Goal: Task Accomplishment & Management: Use online tool/utility

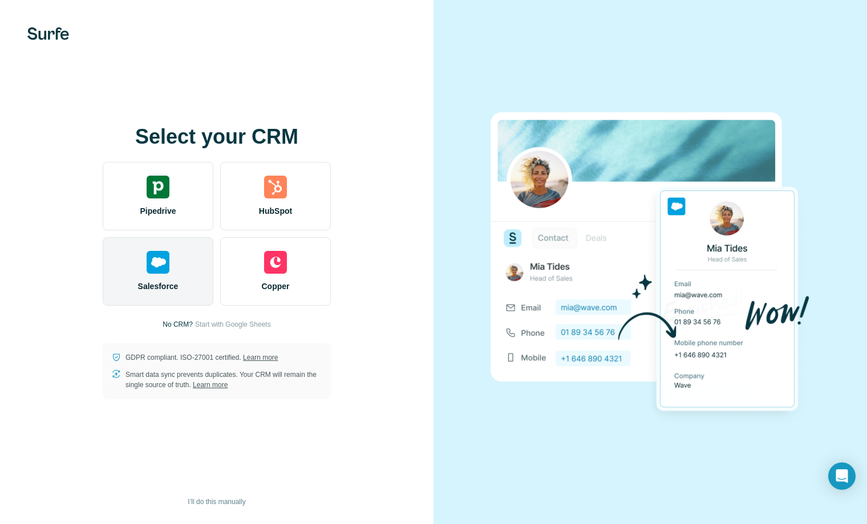
click at [180, 289] on div "Salesforce" at bounding box center [158, 271] width 111 height 68
